Goal: Transaction & Acquisition: Purchase product/service

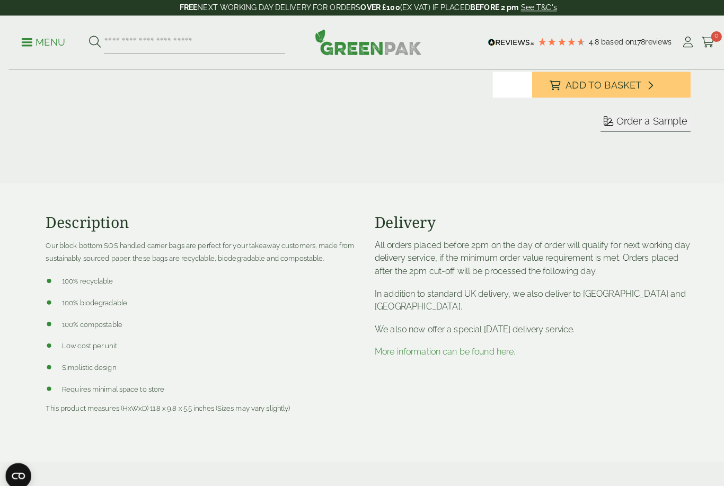
scroll to position [283, 0]
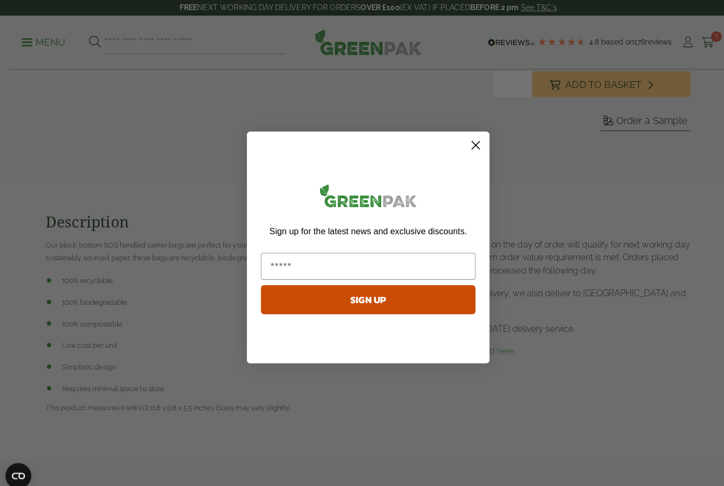
click at [463, 151] on circle "Close dialog" at bounding box center [467, 142] width 17 height 17
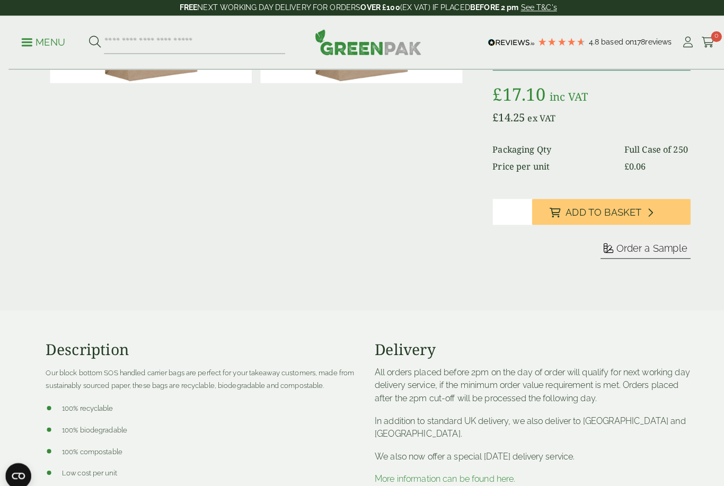
scroll to position [0, 0]
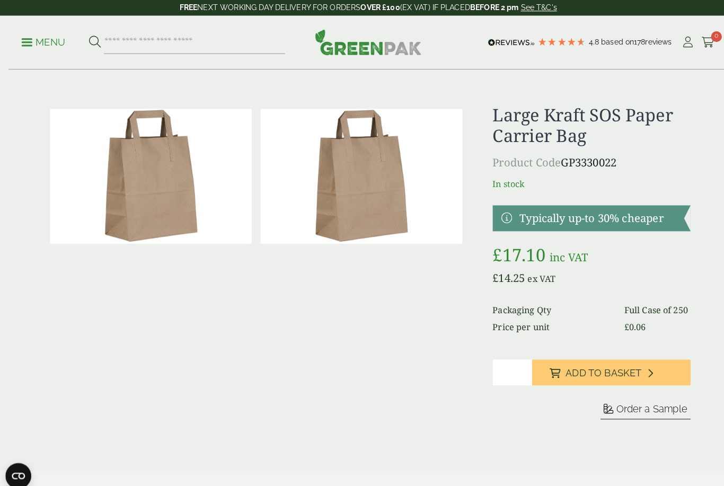
click at [357, 200] on img at bounding box center [355, 173] width 198 height 132
click at [26, 45] on link "Menu" at bounding box center [42, 40] width 43 height 11
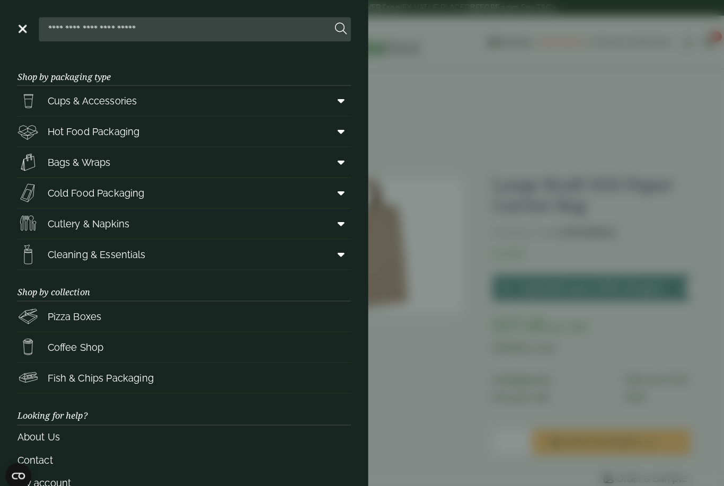
click at [344, 150] on span at bounding box center [333, 159] width 24 height 20
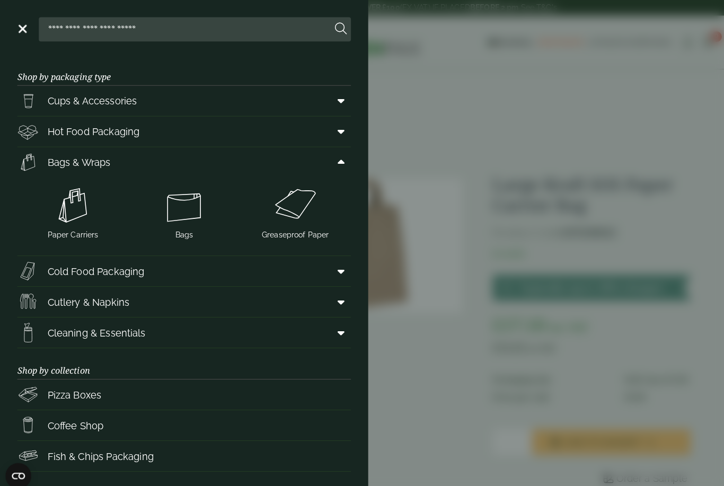
click at [80, 215] on img at bounding box center [71, 202] width 101 height 42
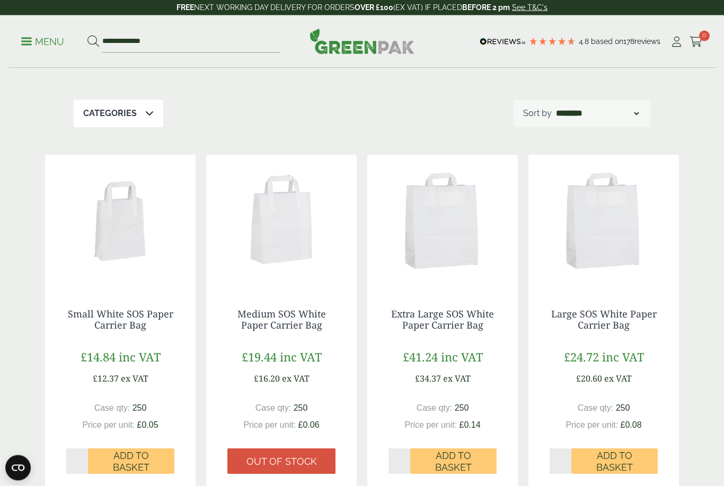
scroll to position [93, 0]
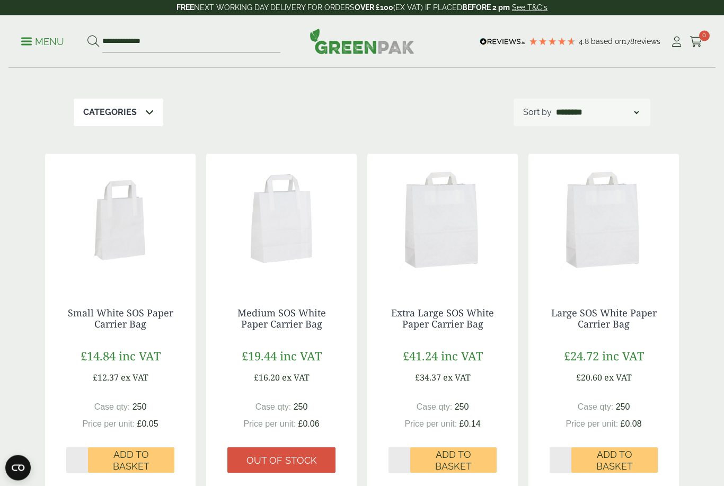
click at [450, 259] on img at bounding box center [442, 220] width 150 height 132
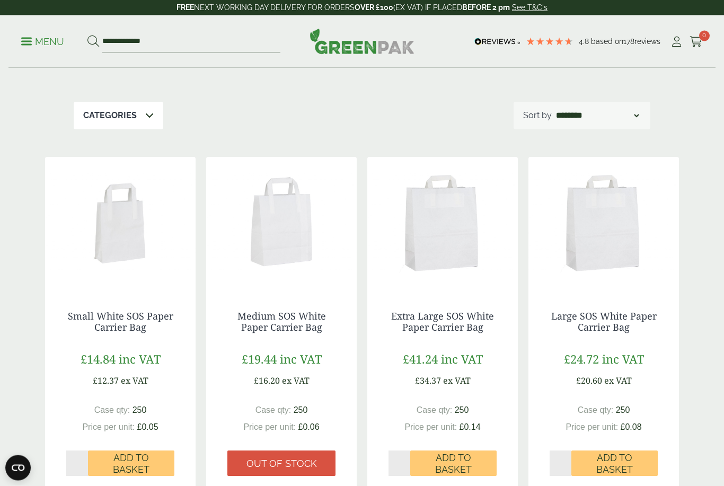
scroll to position [90, 0]
click at [628, 282] on img at bounding box center [603, 223] width 150 height 132
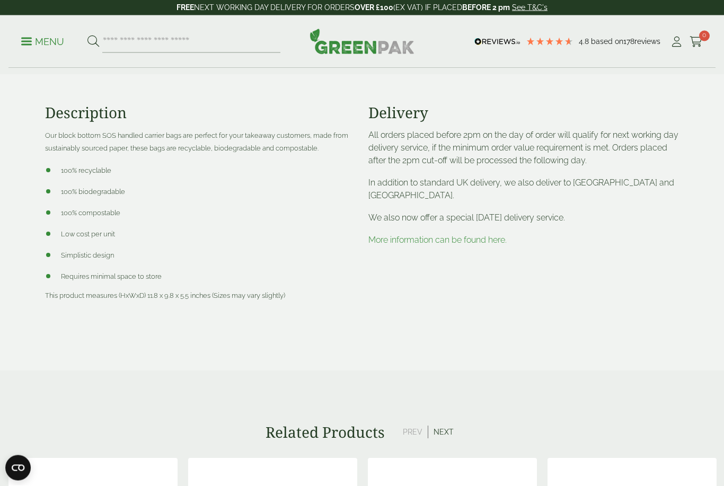
scroll to position [389, 0]
